Goal: Task Accomplishment & Management: Use online tool/utility

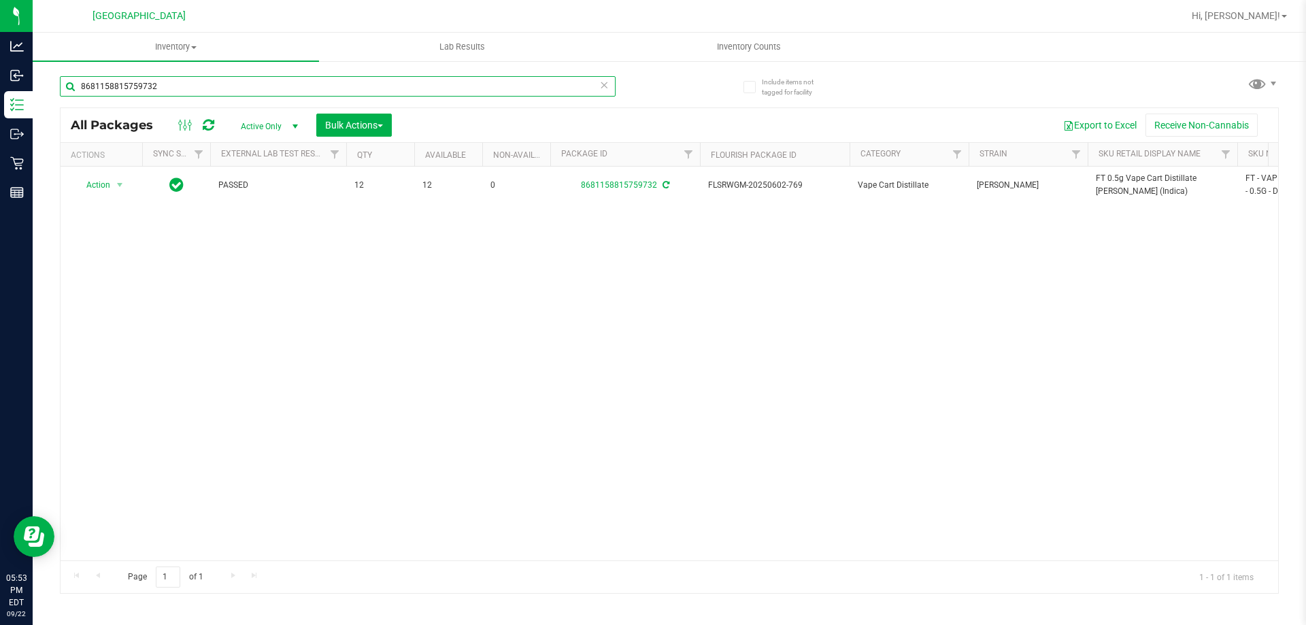
click at [222, 86] on input "8681158815759732" at bounding box center [338, 86] width 556 height 20
type input "8"
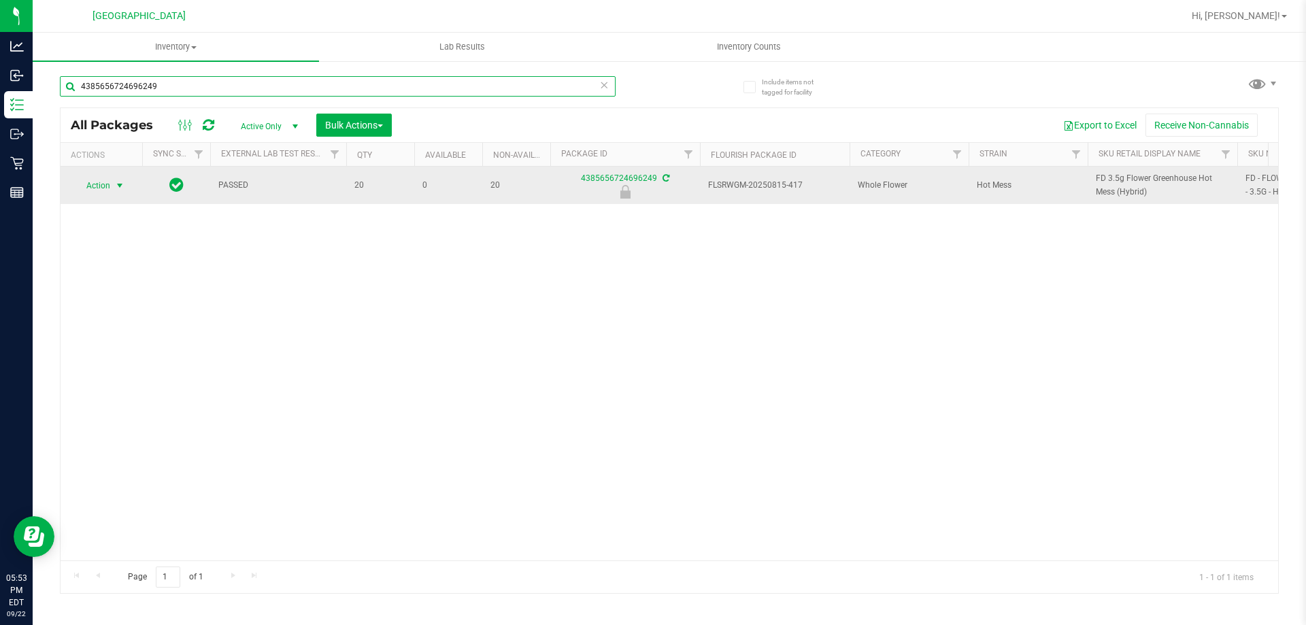
type input "4385656724696249"
click at [104, 191] on span "Action" at bounding box center [92, 185] width 37 height 19
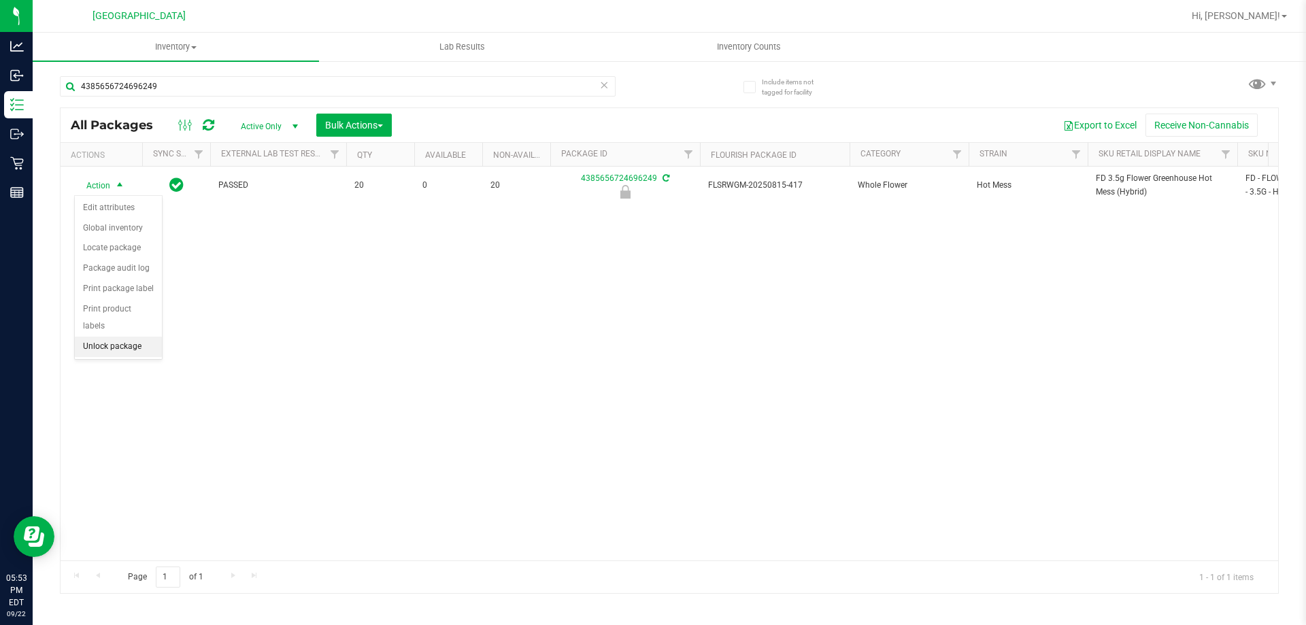
click at [102, 337] on li "Unlock package" at bounding box center [118, 347] width 87 height 20
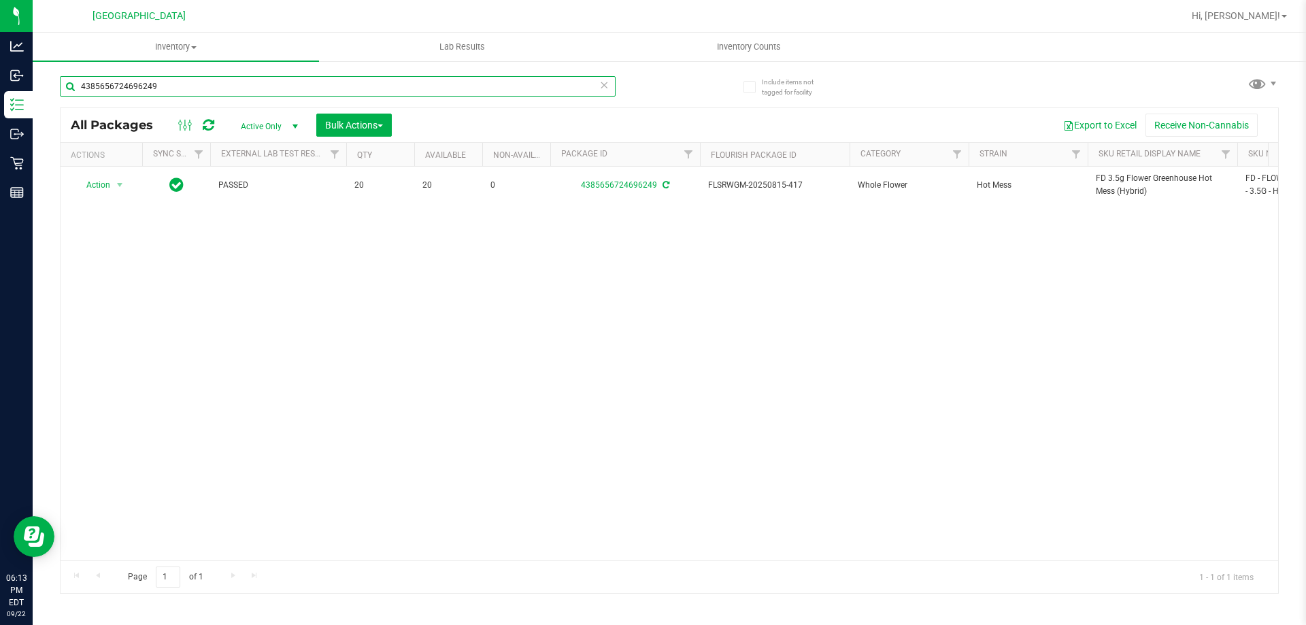
click at [205, 86] on input "4385656724696249" at bounding box center [338, 86] width 556 height 20
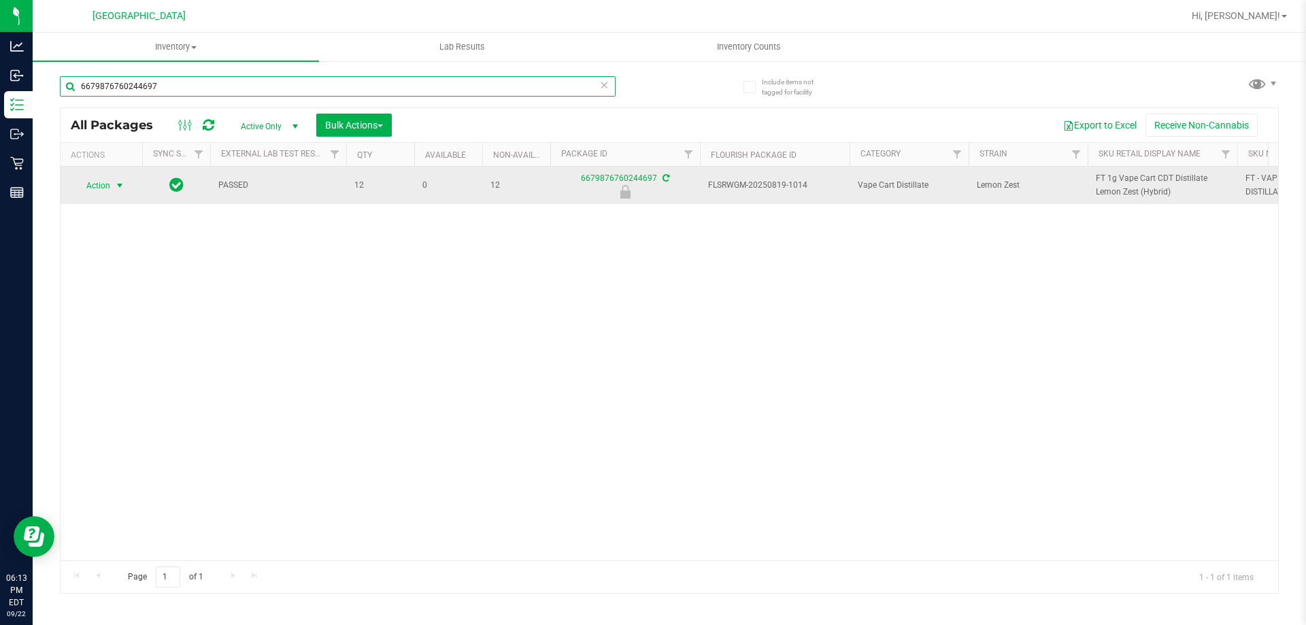
type input "6679876760244697"
click at [114, 190] on span "select" at bounding box center [119, 185] width 11 height 11
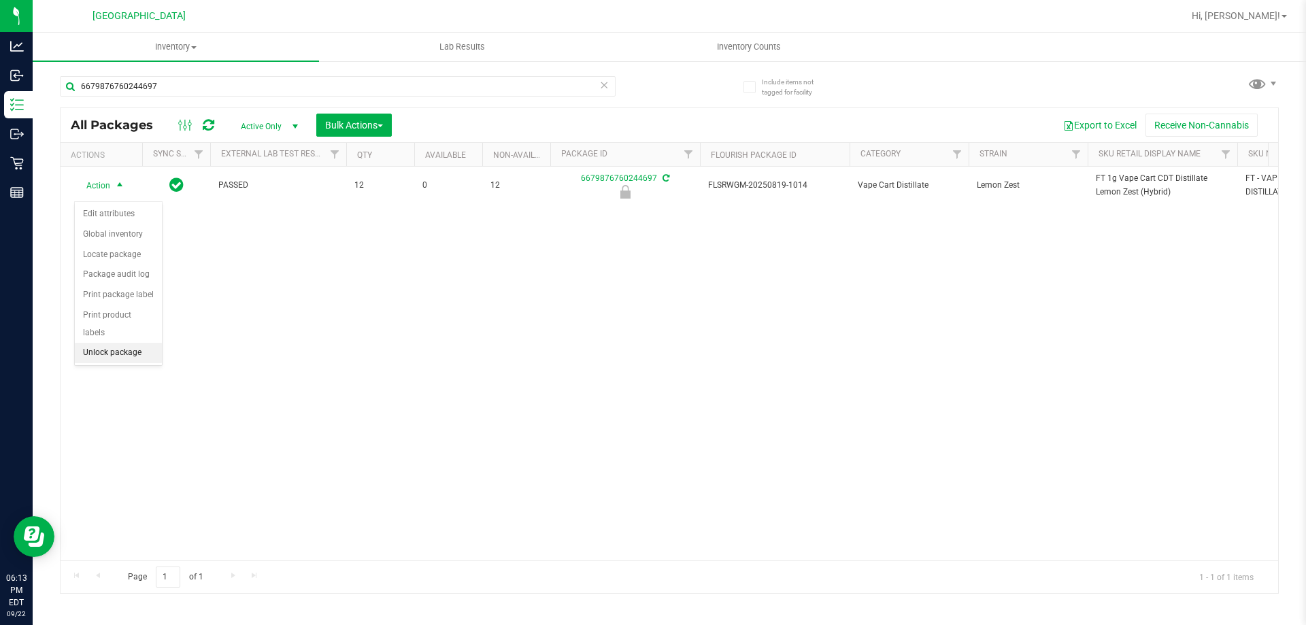
click at [98, 343] on li "Unlock package" at bounding box center [118, 353] width 87 height 20
